Goal: Transaction & Acquisition: Obtain resource

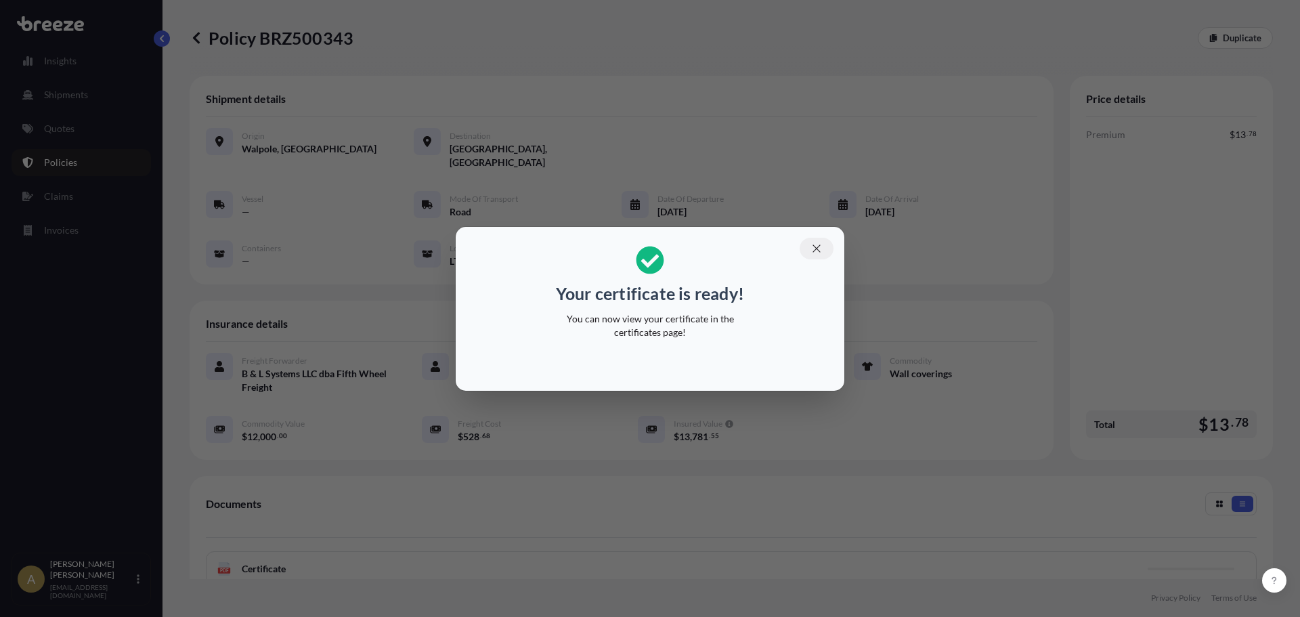
click at [811, 248] on icon "button" at bounding box center [816, 248] width 12 height 12
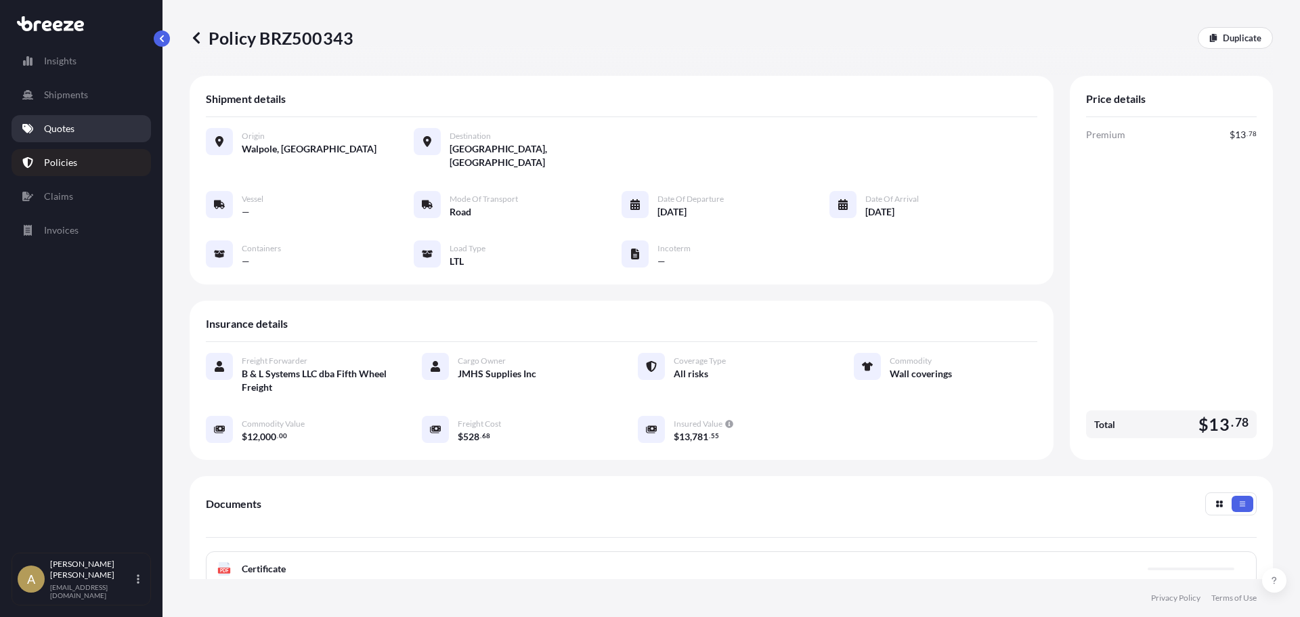
click at [58, 129] on p "Quotes" at bounding box center [59, 129] width 30 height 14
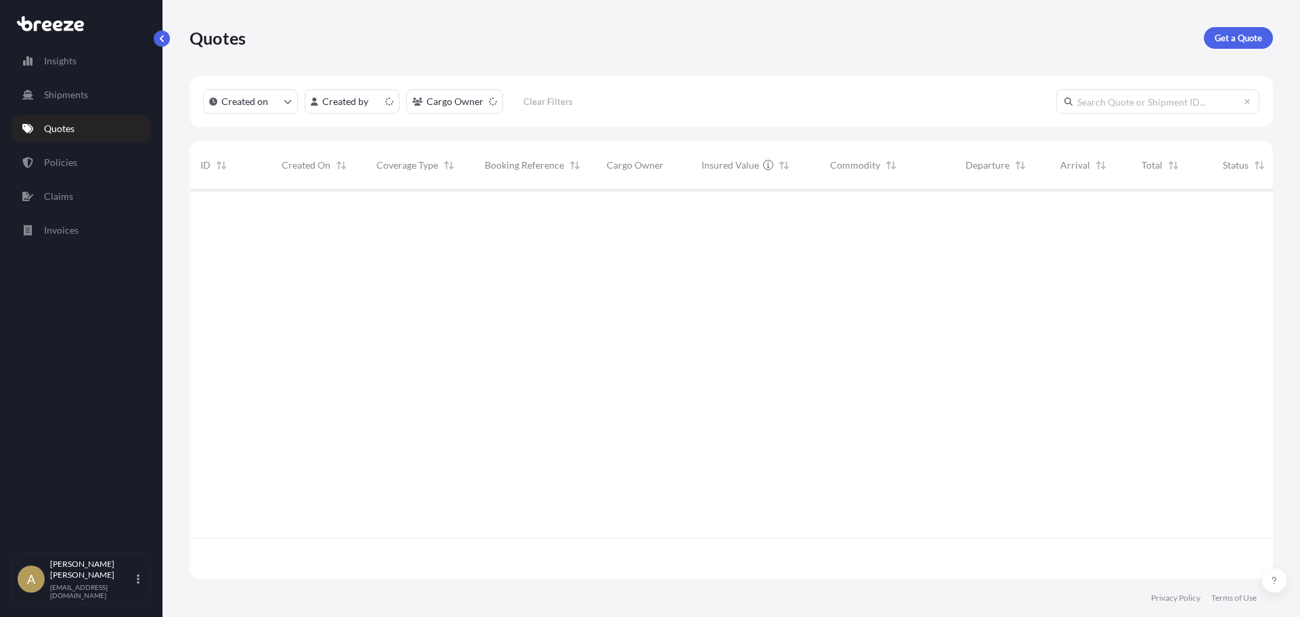
scroll to position [387, 1073]
click at [1228, 43] on p "Get a Quote" at bounding box center [1238, 38] width 47 height 14
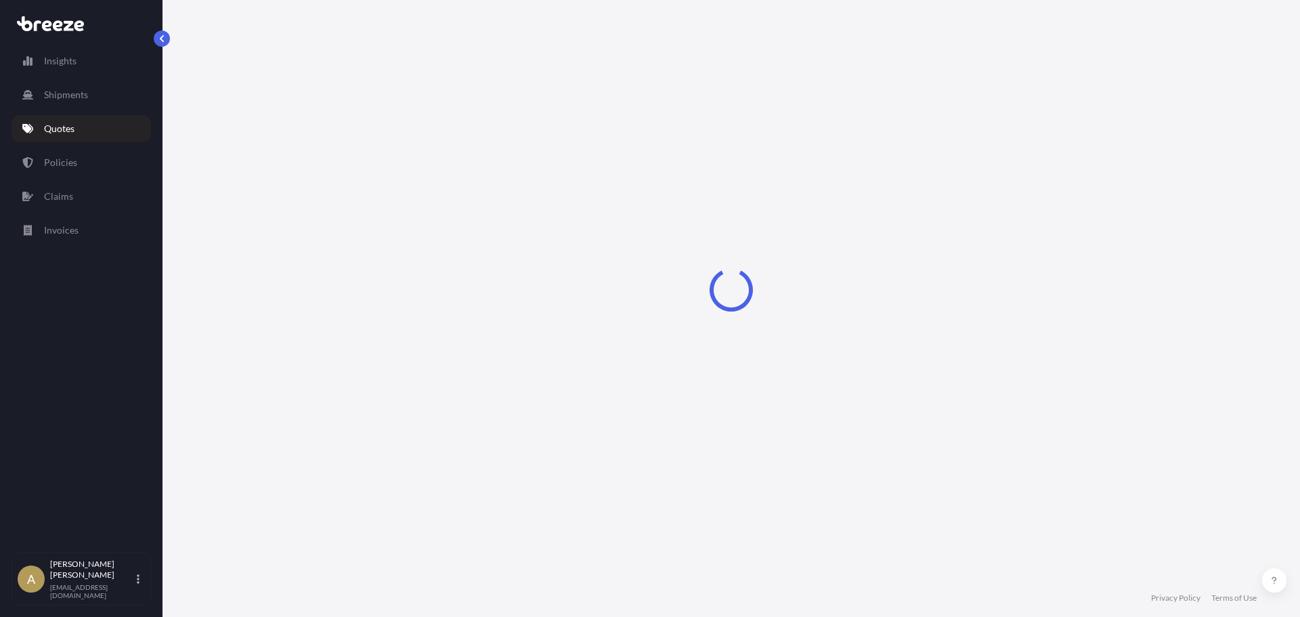
select select "Sea"
select select "1"
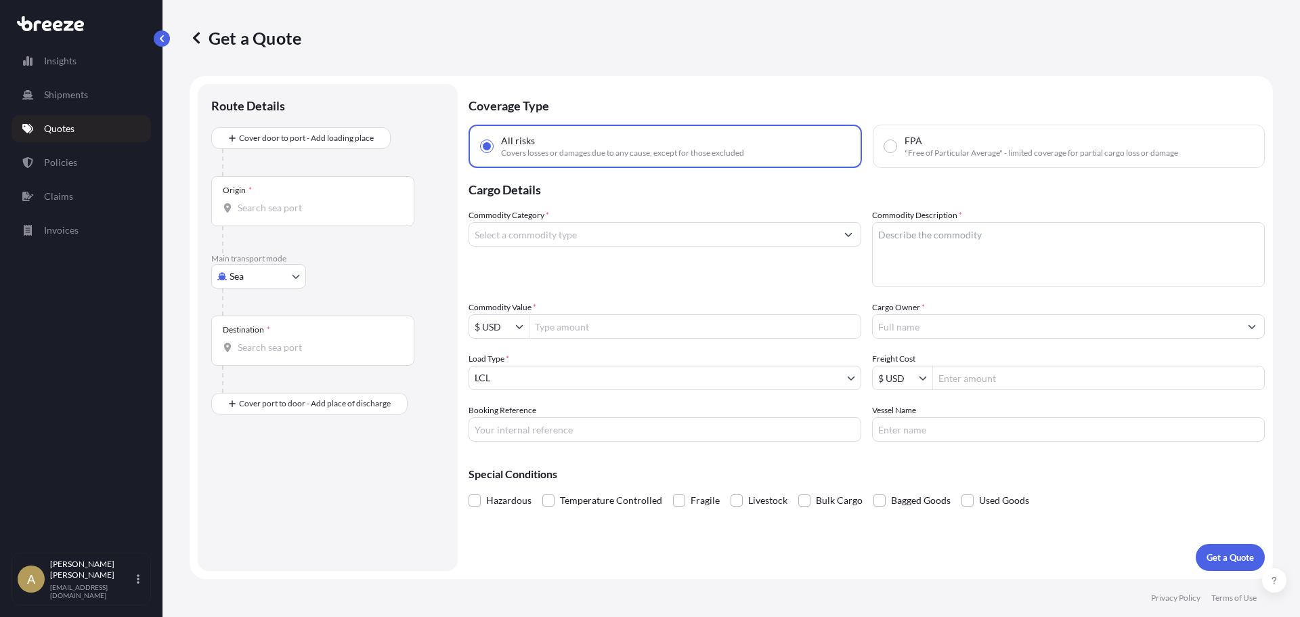
click at [271, 271] on body "Insights Shipments Quotes Policies Claims Invoices A [PERSON_NAME] [PERSON_NAME…" at bounding box center [650, 308] width 1300 height 617
click at [265, 353] on div "Road" at bounding box center [259, 360] width 84 height 24
select select "Road"
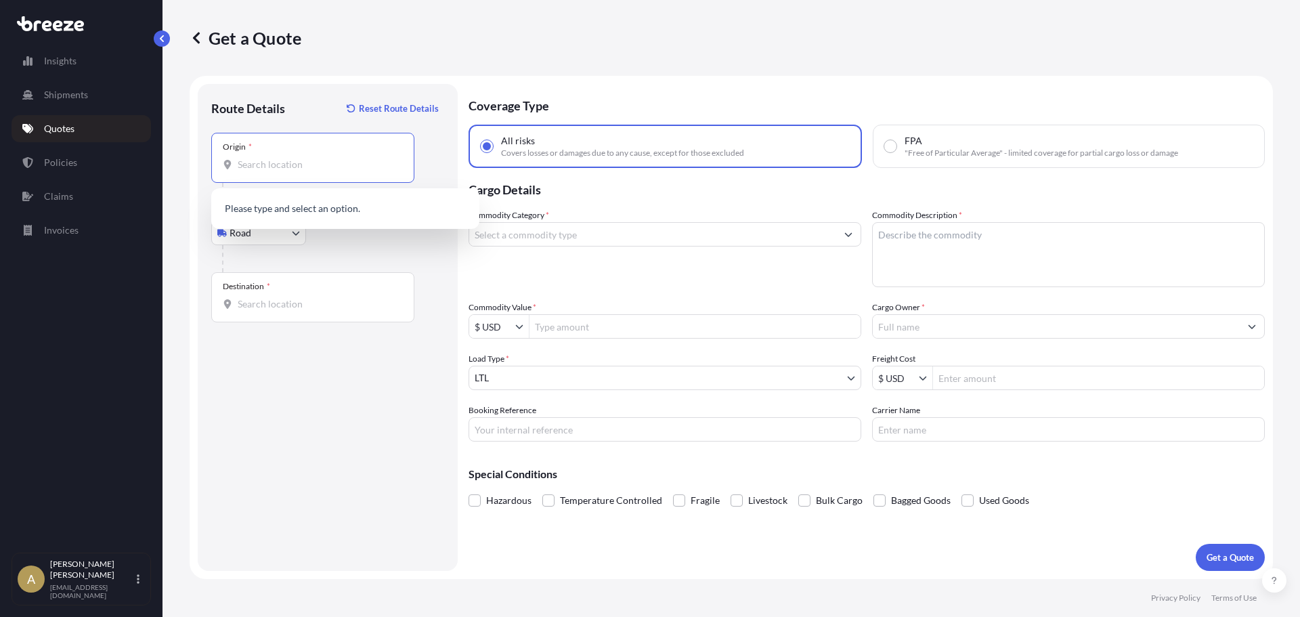
click at [307, 167] on input "Origin *" at bounding box center [318, 165] width 160 height 14
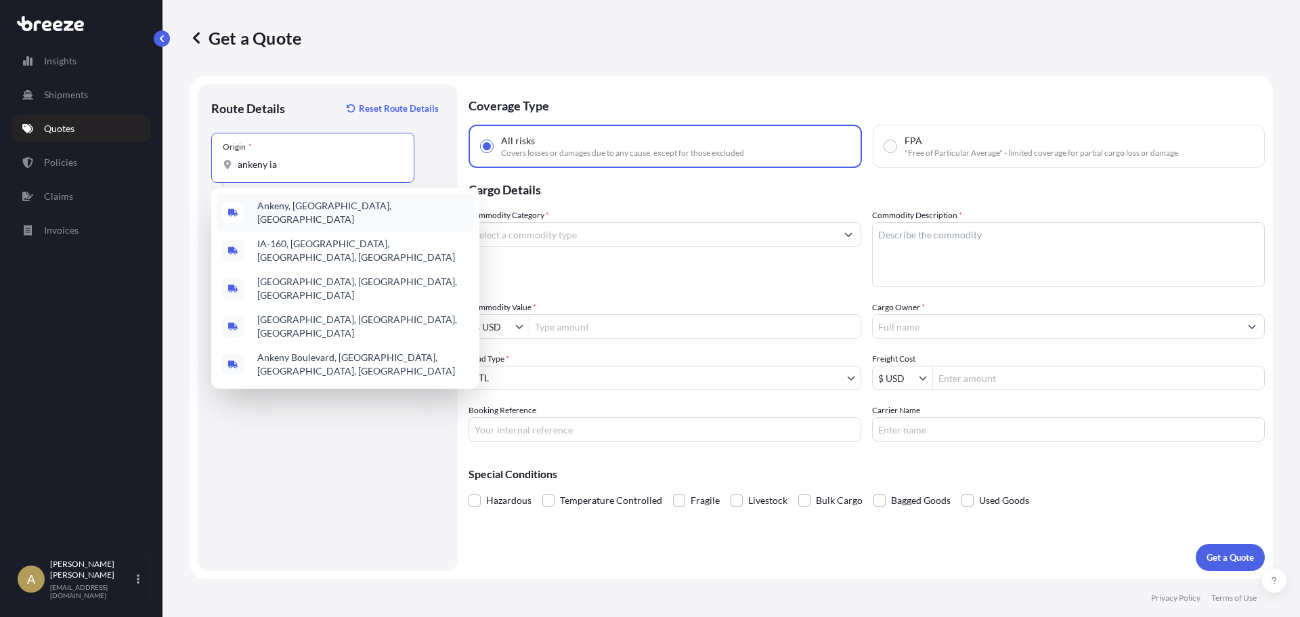
click at [303, 206] on span "Ankeny, [GEOGRAPHIC_DATA], [GEOGRAPHIC_DATA]" at bounding box center [362, 212] width 211 height 27
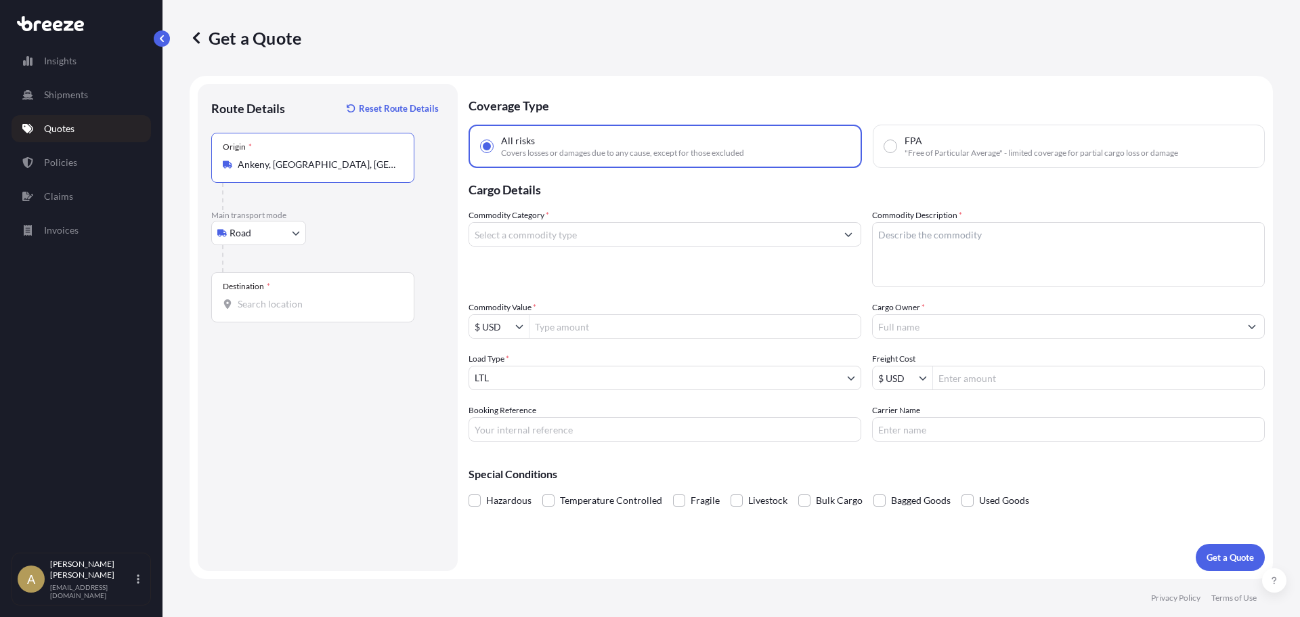
type input "Ankeny, [GEOGRAPHIC_DATA], [GEOGRAPHIC_DATA]"
click at [293, 297] on input "Destination *" at bounding box center [318, 304] width 160 height 14
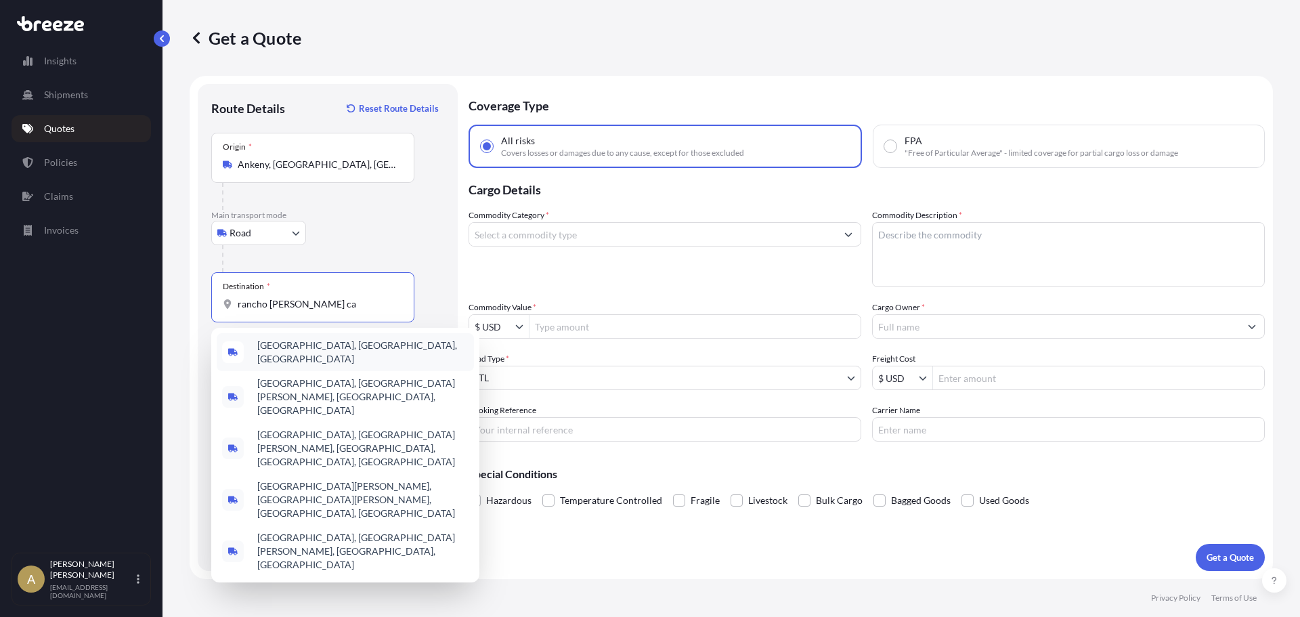
click at [330, 357] on div "[GEOGRAPHIC_DATA], [GEOGRAPHIC_DATA], [GEOGRAPHIC_DATA]" at bounding box center [345, 352] width 257 height 38
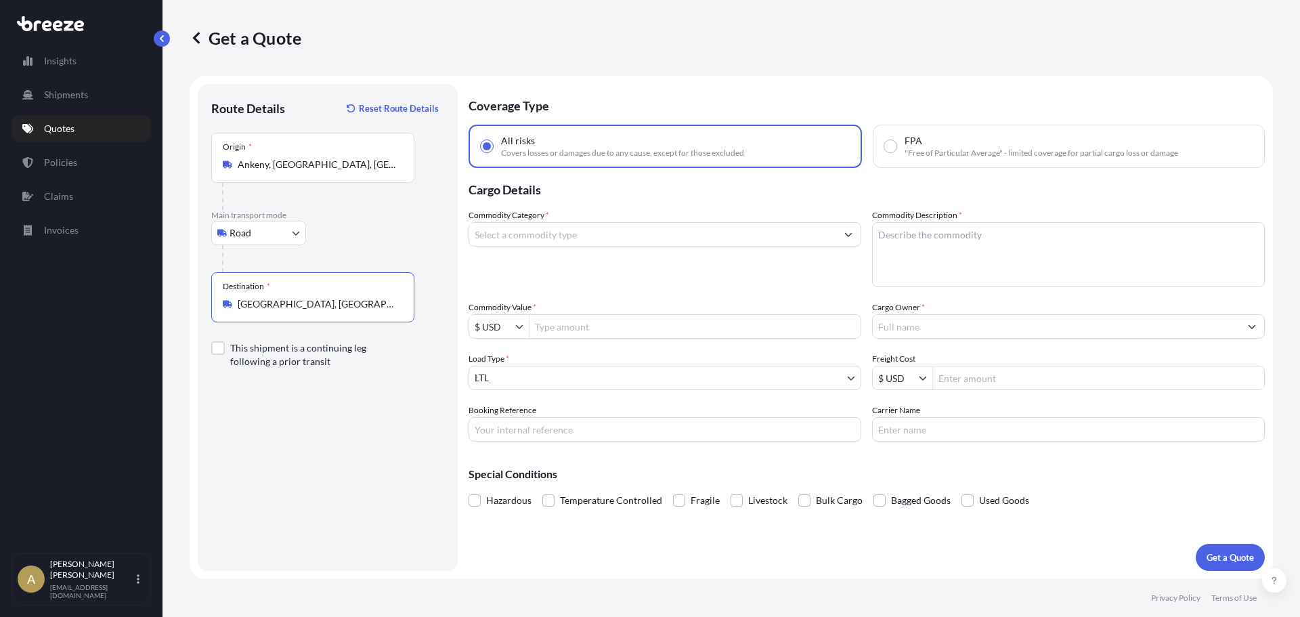
type input "[GEOGRAPHIC_DATA], [GEOGRAPHIC_DATA], [GEOGRAPHIC_DATA]"
click at [556, 236] on input "Commodity Category *" at bounding box center [652, 234] width 367 height 24
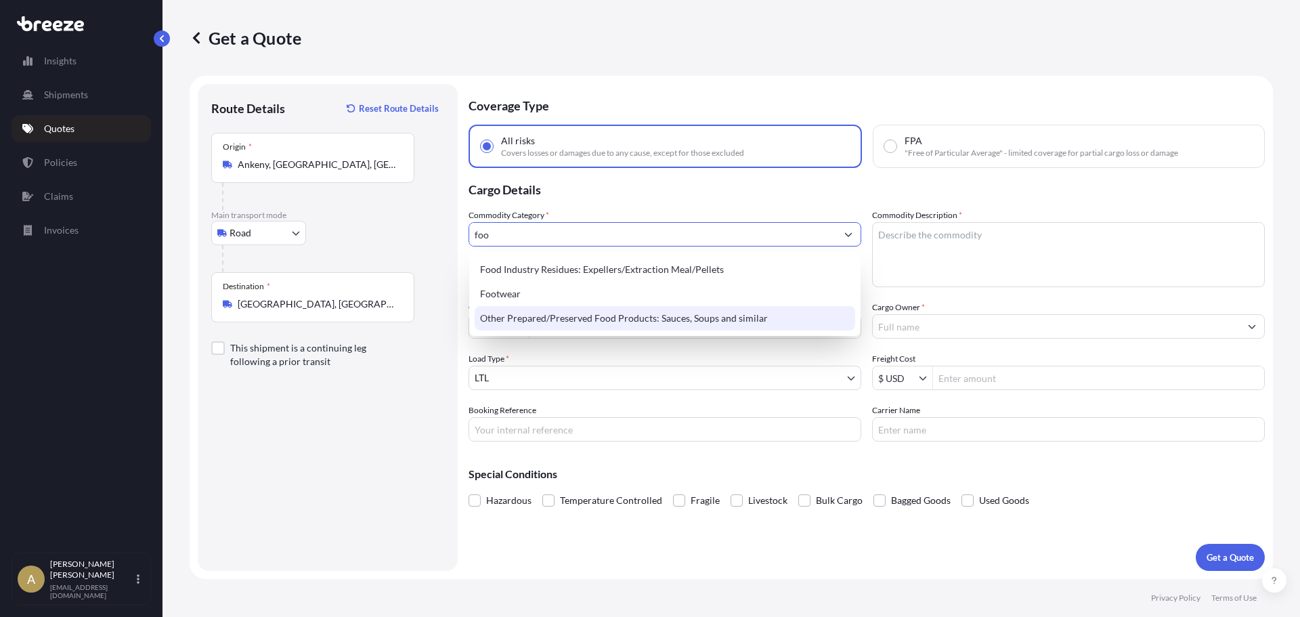
click at [762, 322] on div "Other Prepared/Preserved Food Products: Sauces, Soups and similar" at bounding box center [665, 318] width 380 height 24
type input "Other Prepared/Preserved Food Products: Sauces, Soups and similar"
click at [936, 257] on textarea "Commodity Description *" at bounding box center [1068, 254] width 393 height 65
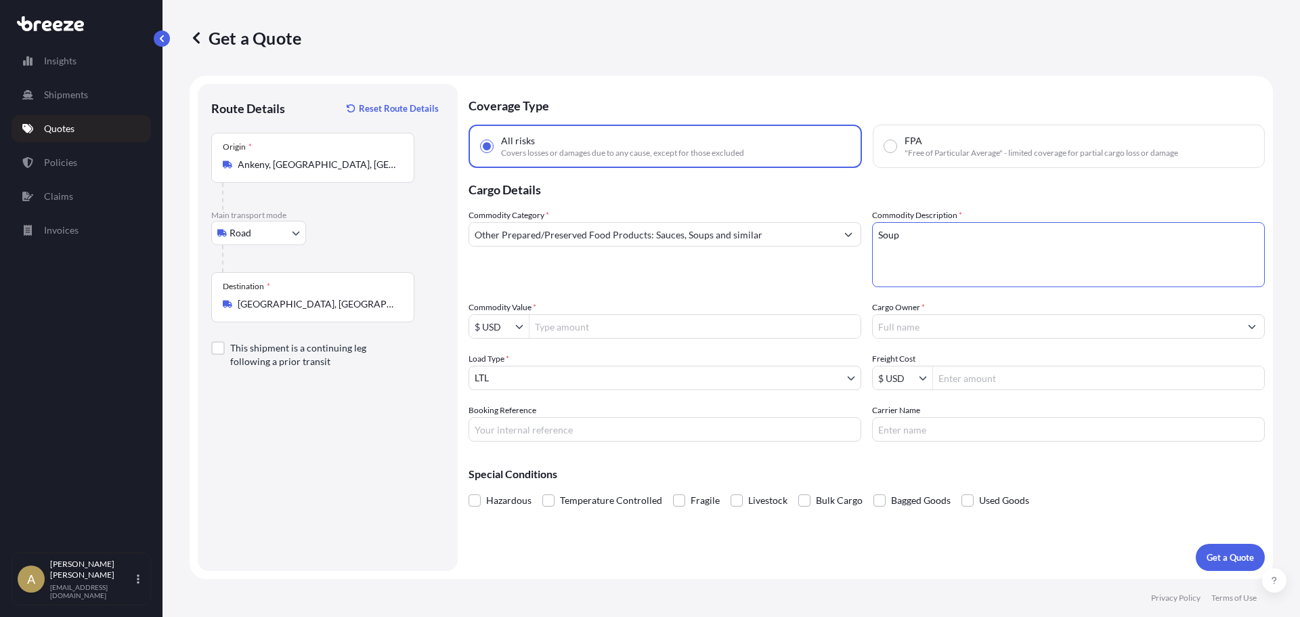
type textarea "Soup"
click at [717, 328] on input "Commodity Value *" at bounding box center [694, 326] width 331 height 24
type input "33,000"
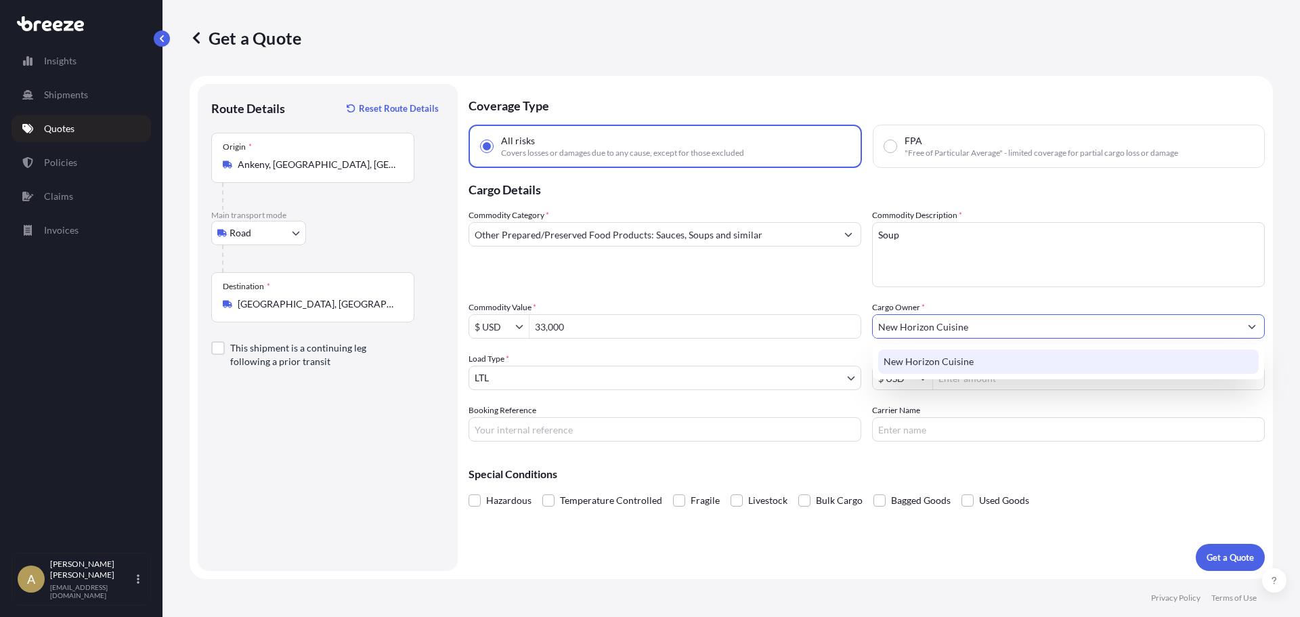
click at [957, 366] on span "New Horizon Cuisine" at bounding box center [929, 362] width 90 height 14
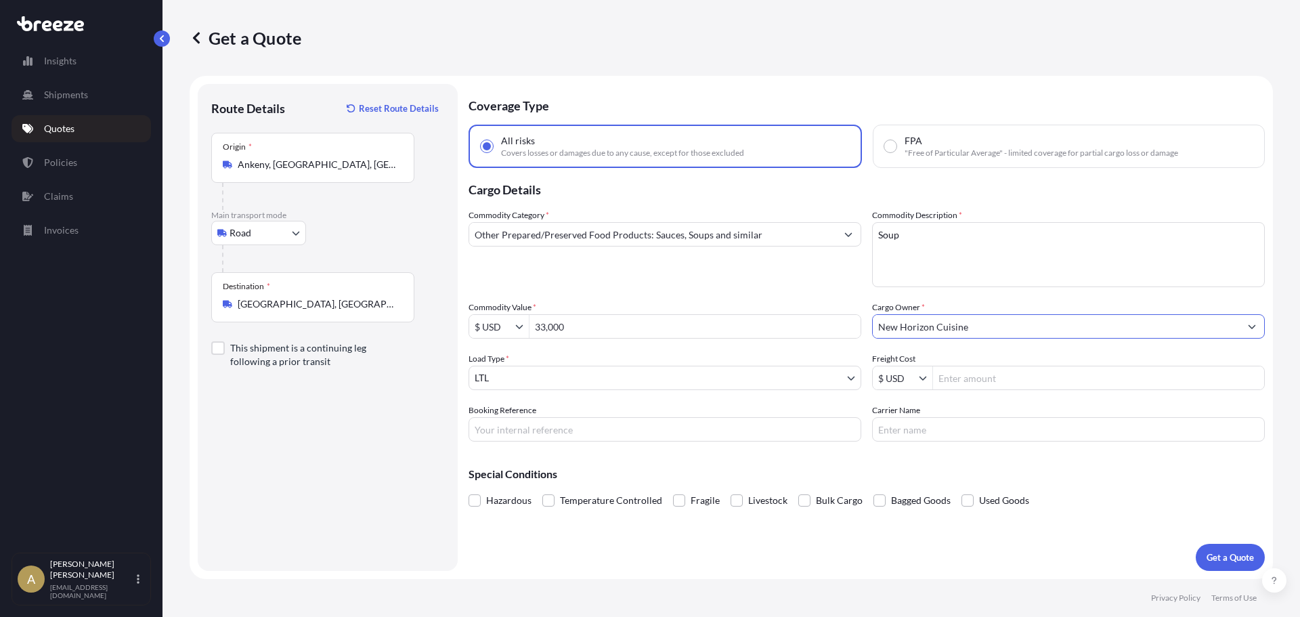
type input "New Horizon Cuisine"
click at [1030, 378] on input "Freight Cost" at bounding box center [1098, 378] width 331 height 24
type input "645.15"
click at [1024, 402] on div "Commodity Category * Other Prepared/Preserved Food Products: Sauces, Soups and …" at bounding box center [866, 325] width 796 height 233
click at [1248, 556] on p "Get a Quote" at bounding box center [1229, 557] width 47 height 14
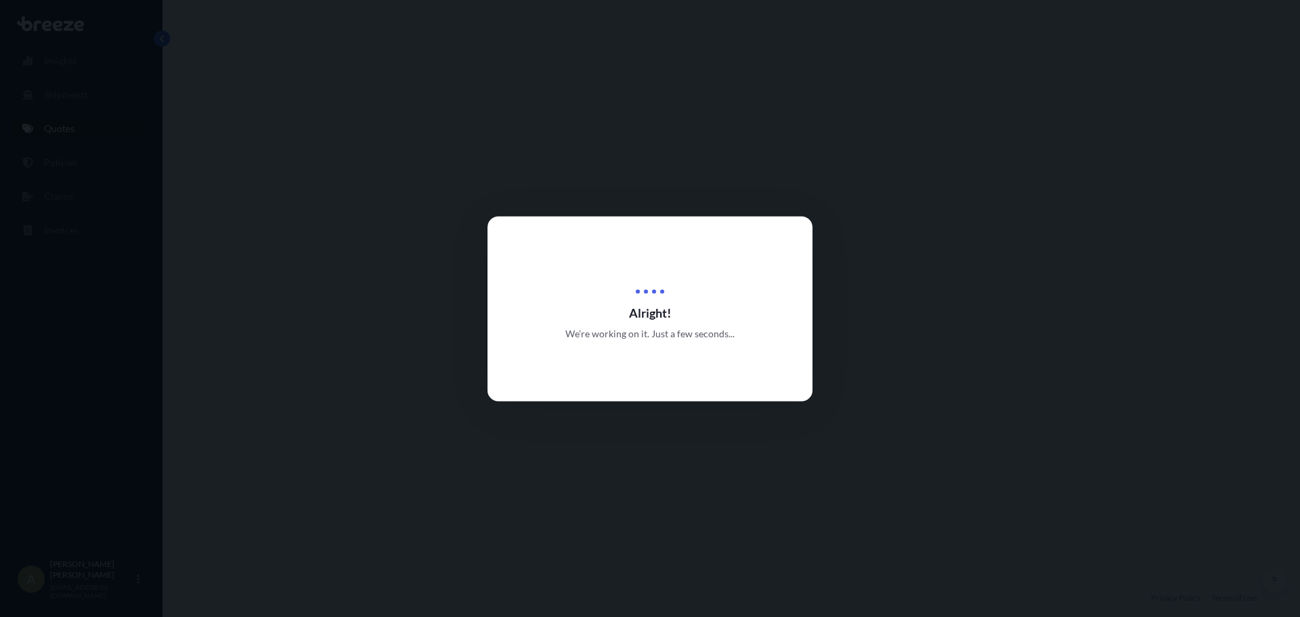
select select "Road"
select select "1"
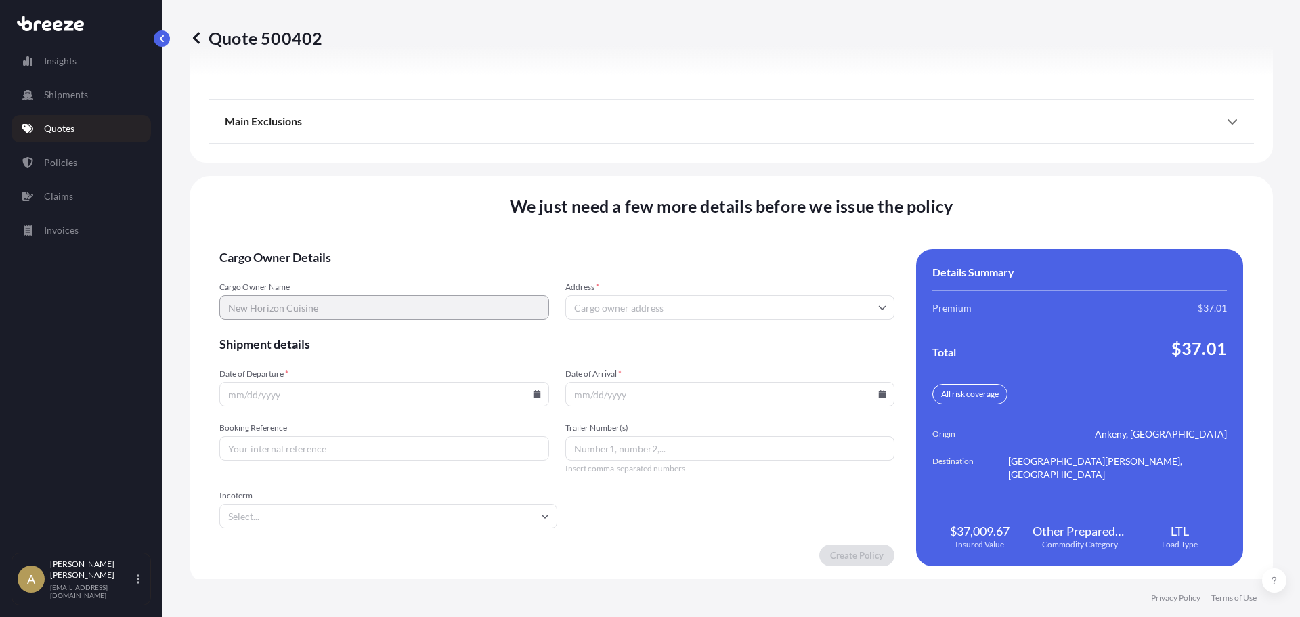
scroll to position [1747, 0]
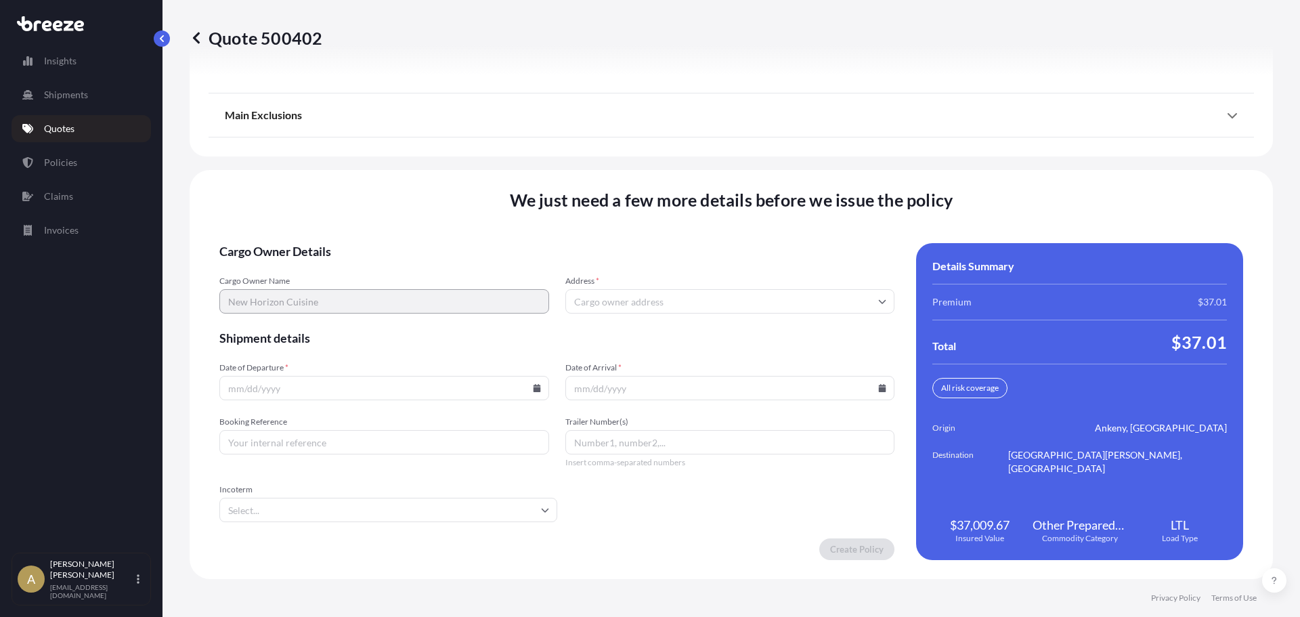
click at [582, 307] on input "Address *" at bounding box center [730, 301] width 330 height 24
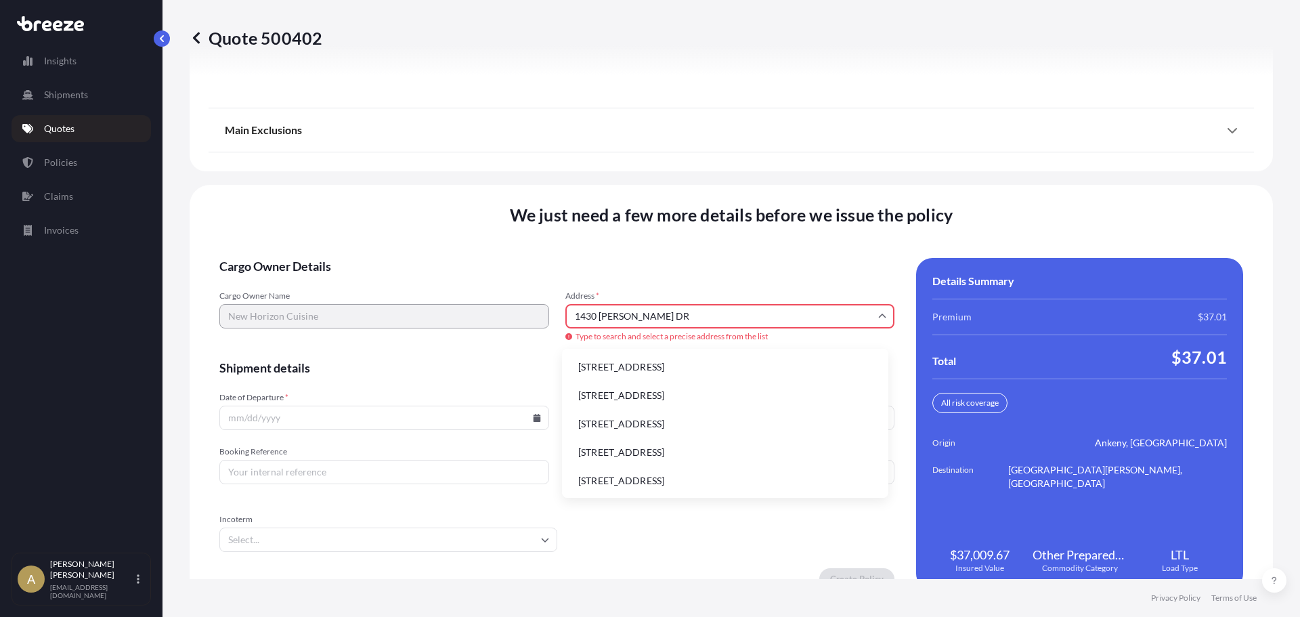
click at [764, 366] on li "[STREET_ADDRESS]" at bounding box center [724, 367] width 315 height 26
type input "[STREET_ADDRESS][PERSON_NAME]"
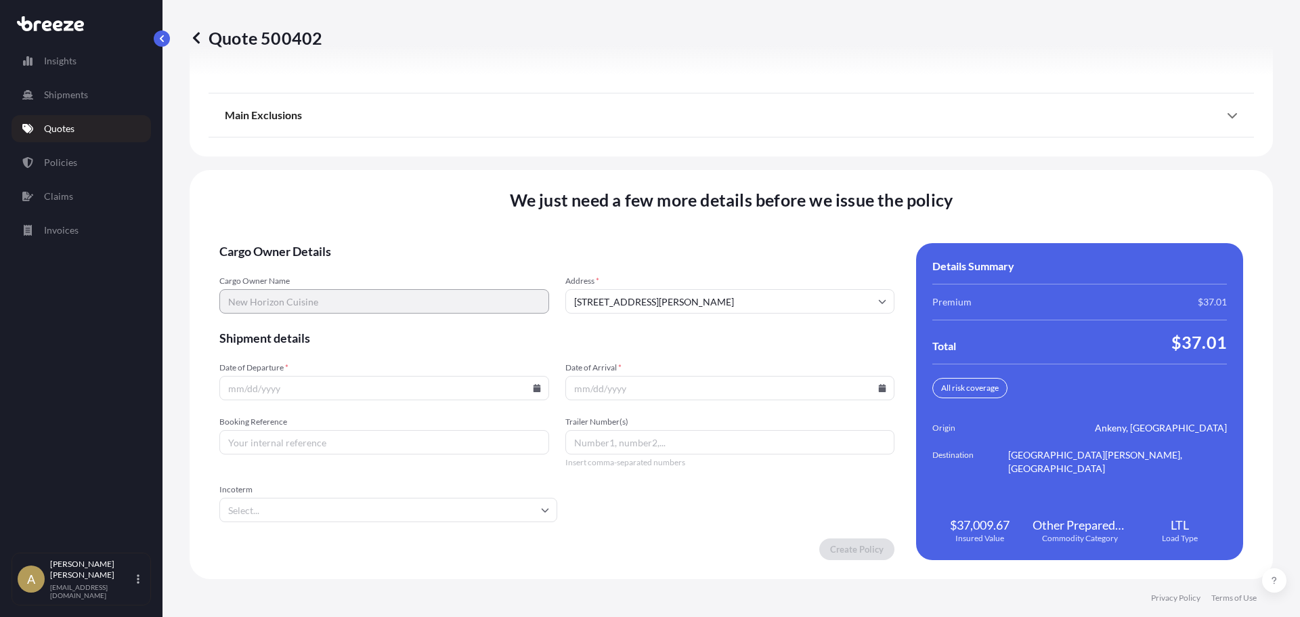
click at [532, 392] on input "Date of Departure *" at bounding box center [384, 388] width 330 height 24
click at [537, 388] on div at bounding box center [384, 388] width 330 height 24
click at [536, 387] on icon at bounding box center [536, 388] width 7 height 8
click at [381, 216] on button "2" at bounding box center [383, 216] width 22 height 22
type input "[DATE]"
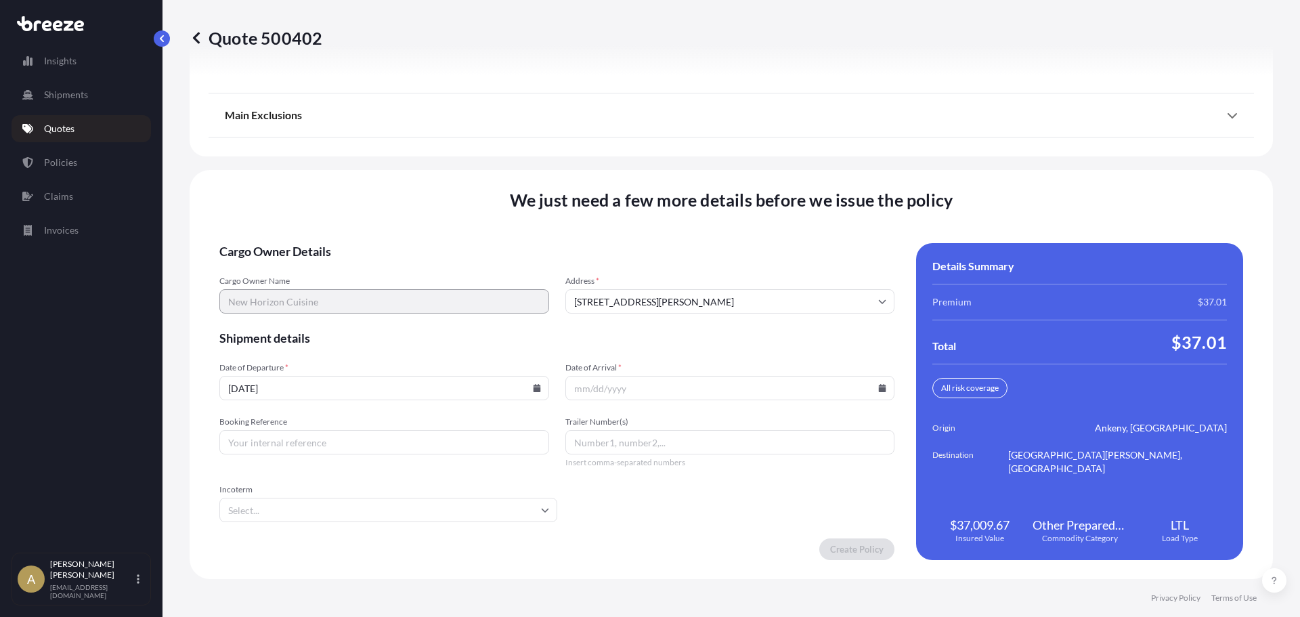
click at [879, 388] on icon at bounding box center [882, 388] width 7 height 8
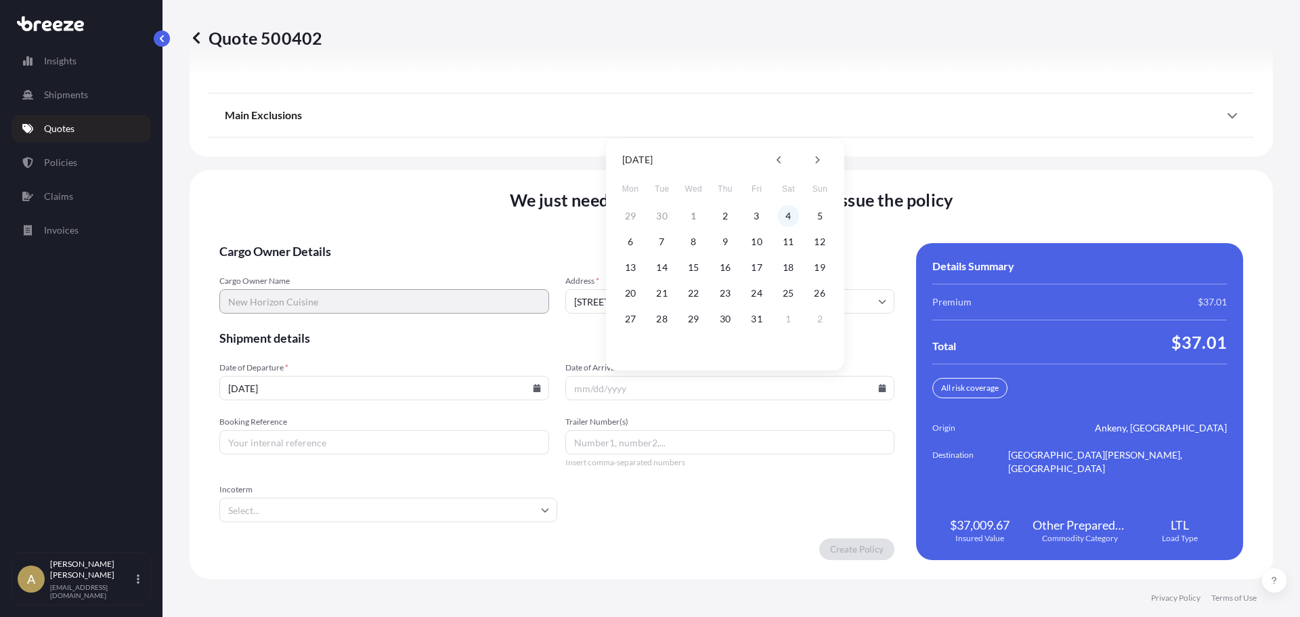
click at [788, 223] on button "4" at bounding box center [788, 216] width 22 height 22
type input "[DATE]"
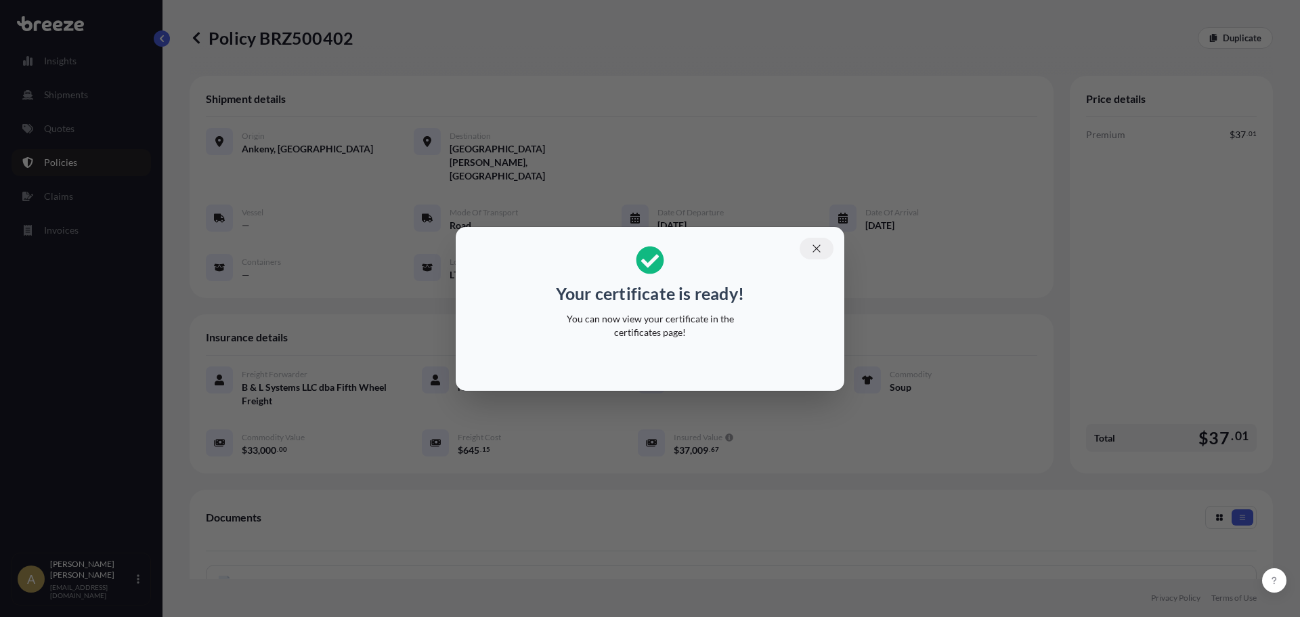
click at [818, 250] on icon "button" at bounding box center [815, 247] width 7 height 7
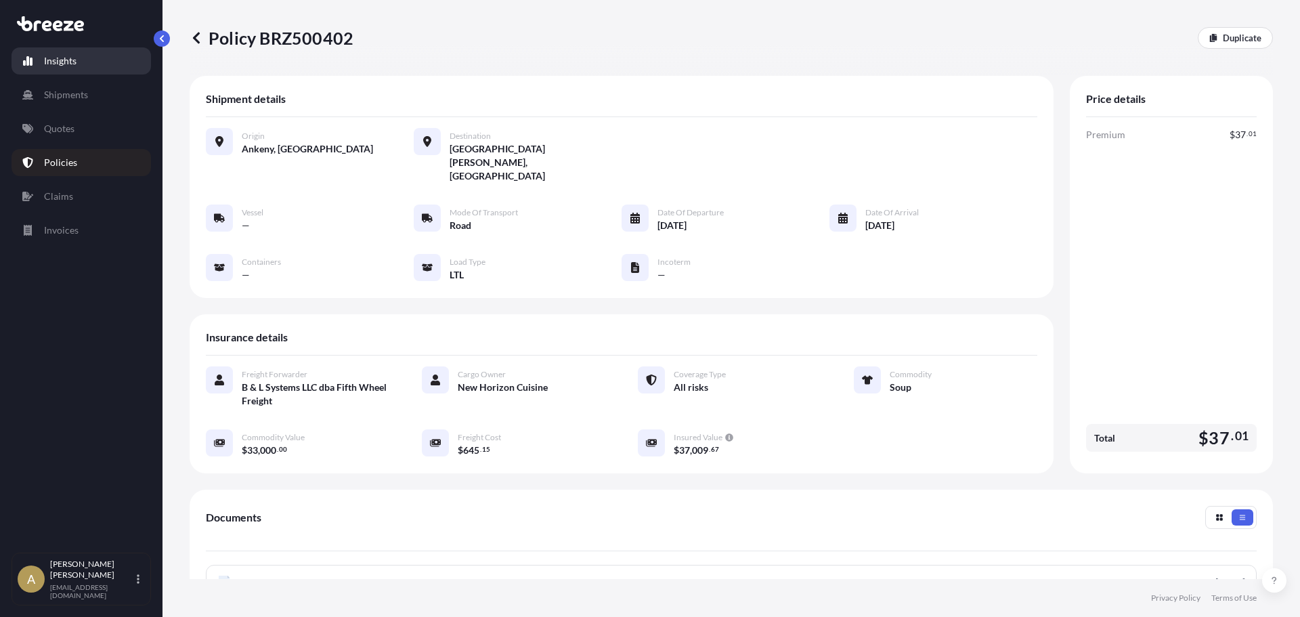
click at [79, 65] on link "Insights" at bounding box center [81, 60] width 139 height 27
select select "2025"
